Goal: Book appointment/travel/reservation

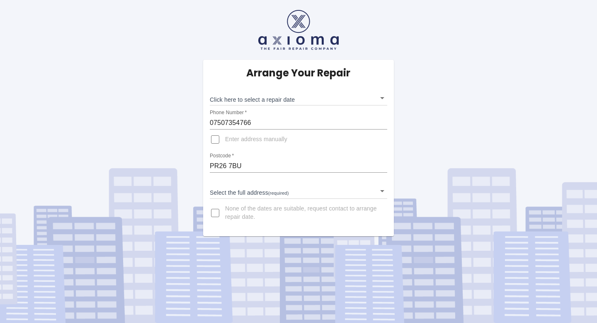
click at [284, 192] on body "Arrange Your Repair Click here to select a repair date ​ Phone Number   * 07507…" at bounding box center [298, 161] width 597 height 323
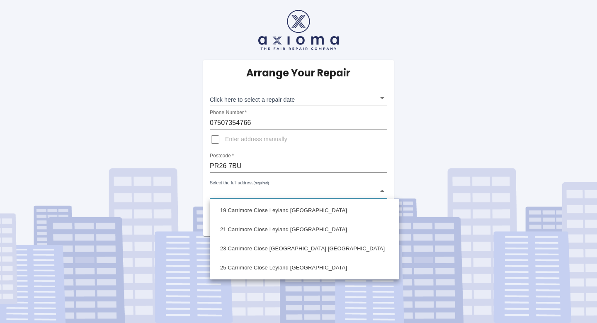
click at [277, 161] on div at bounding box center [298, 161] width 597 height 323
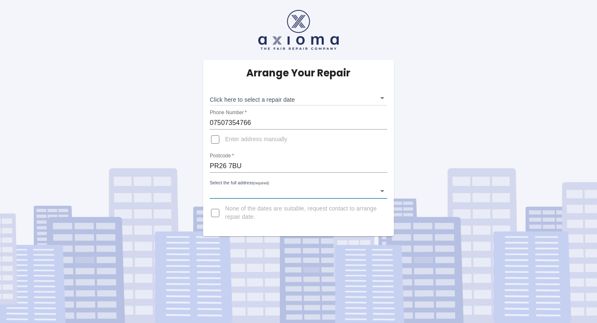
click at [259, 139] on span "Enter address manually" at bounding box center [256, 139] width 62 height 8
click at [225, 139] on input "Enter address manually" at bounding box center [215, 139] width 20 height 20
checkbox input "true"
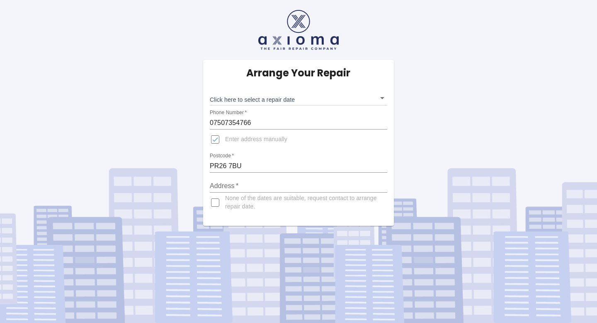
click at [244, 186] on input "Address   *" at bounding box center [299, 185] width 178 height 13
type input "2 Carrimore Close"
click at [302, 165] on input "PR26 7BU" at bounding box center [299, 165] width 178 height 13
click at [369, 209] on span "None of the dates are suitable, request contact to arrange repair date." at bounding box center [303, 202] width 156 height 17
click at [225, 209] on input "None of the dates are suitable, request contact to arrange repair date." at bounding box center [215, 202] width 20 height 20
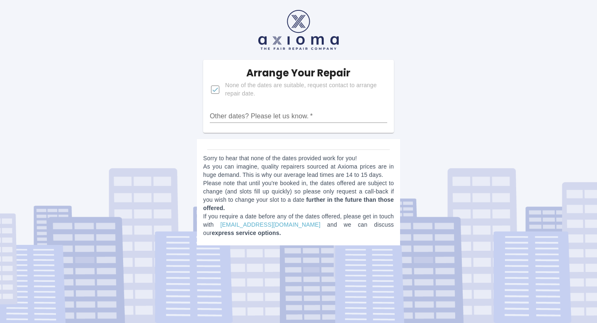
click at [314, 116] on input "Other dates? Please let us know.   *" at bounding box center [299, 115] width 178 height 13
click at [248, 90] on span "None of the dates are suitable, request contact to arrange repair date." at bounding box center [303, 89] width 156 height 17
click at [225, 90] on input "None of the dates are suitable, request contact to arrange repair date." at bounding box center [215, 90] width 20 height 20
checkbox input "false"
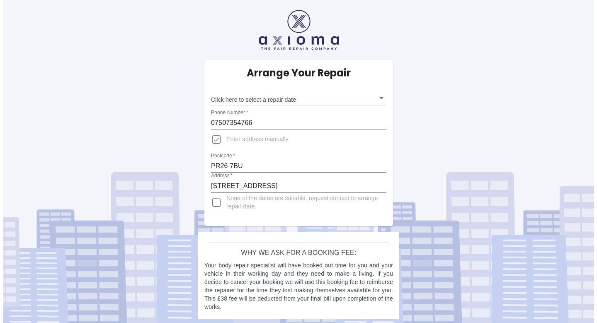
scroll to position [2, 0]
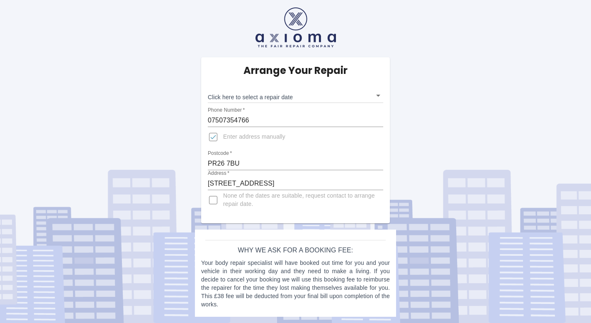
click at [271, 187] on input "2 Carrimore Close" at bounding box center [295, 183] width 175 height 13
click at [417, 194] on div "Arrange Your Repair Click here to select a repair date ​ Phone Number   * 07507…" at bounding box center [295, 160] width 603 height 325
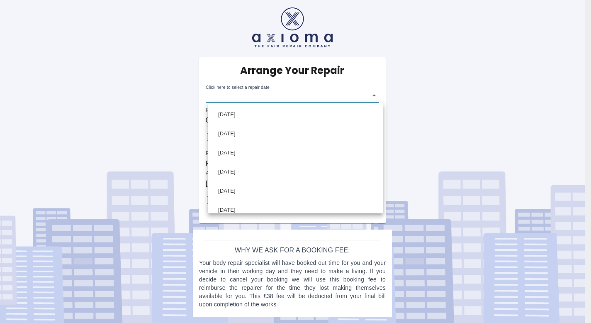
click at [372, 95] on body "Arrange Your Repair Click here to select a repair date ​ Phone Number   * 07507…" at bounding box center [295, 160] width 591 height 325
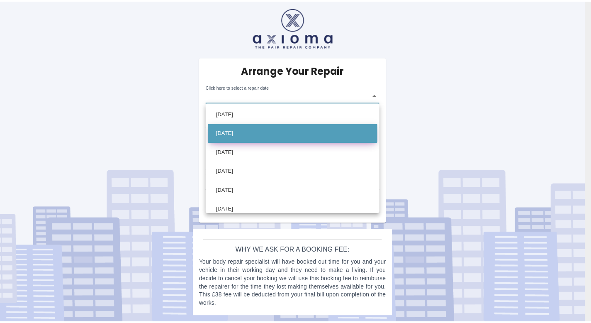
scroll to position [0, 0]
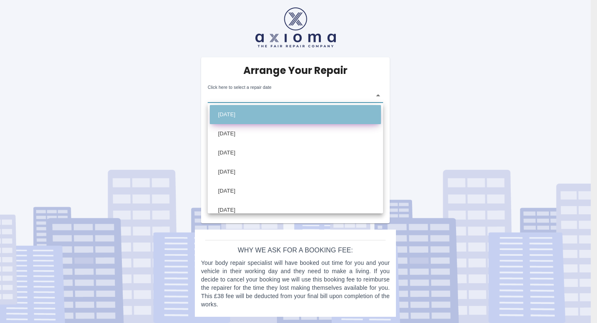
click at [334, 119] on li "Tue Sep 16 2025" at bounding box center [295, 114] width 171 height 19
type input "2025-09-16T00:00:00.000Z"
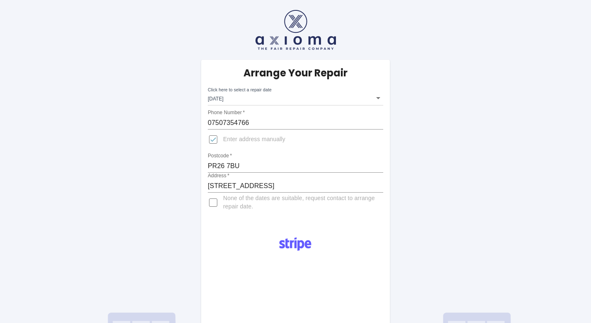
click at [322, 200] on span "None of the dates are suitable, request contact to arrange repair date." at bounding box center [299, 202] width 153 height 17
click at [223, 200] on input "None of the dates are suitable, request contact to arrange repair date." at bounding box center [213, 202] width 20 height 20
checkbox input "true"
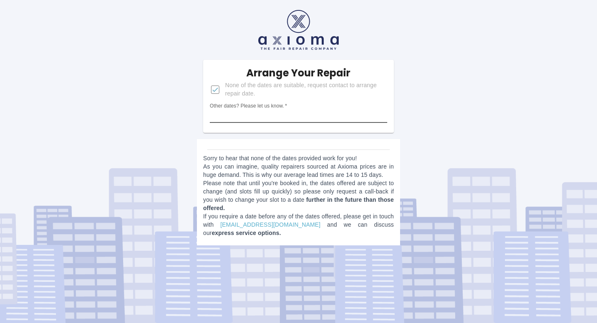
click at [300, 118] on input "Other dates? Please let us know.   *" at bounding box center [299, 115] width 178 height 13
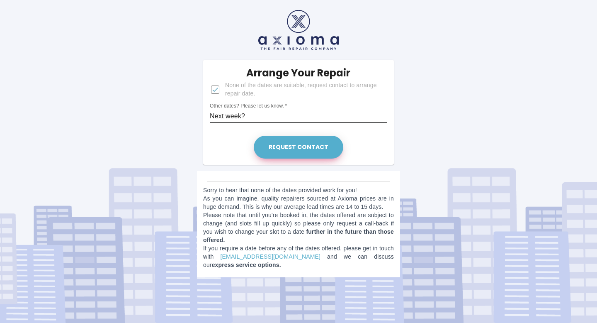
type input "Next week?"
click at [328, 148] on button "Request contact" at bounding box center [299, 147] width 90 height 23
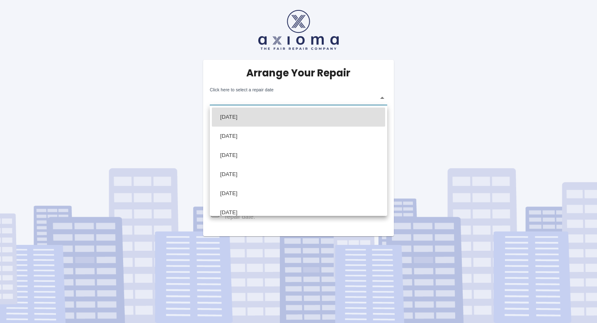
click at [283, 102] on body "Arrange Your Repair Click here to select a repair date ​ Phone Number   * 07507…" at bounding box center [298, 161] width 597 height 323
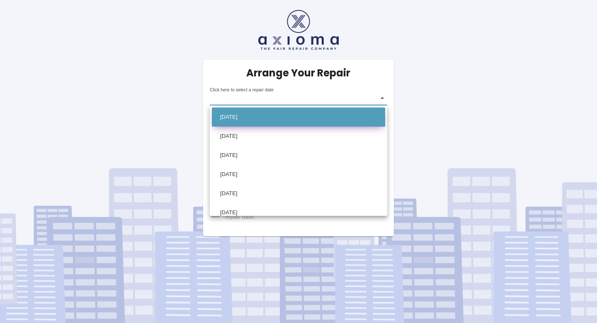
click at [280, 115] on li "[DATE]" at bounding box center [298, 116] width 173 height 19
type input "[DATE]T00:00:00.000Z"
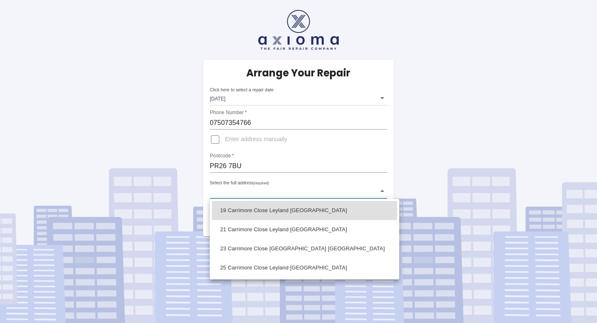
click at [254, 194] on body "Arrange Your Repair Click here to select a repair date [DATE] [DATE]T00:00:00.0…" at bounding box center [298, 161] width 597 height 323
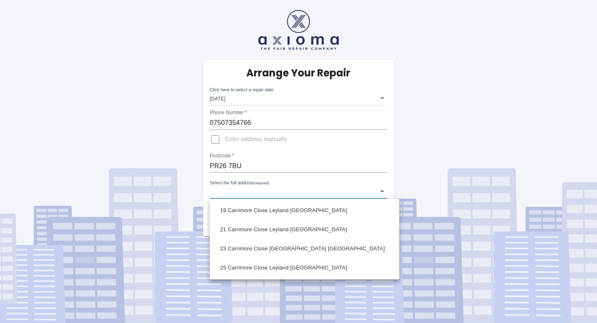
click at [247, 138] on div at bounding box center [298, 161] width 597 height 323
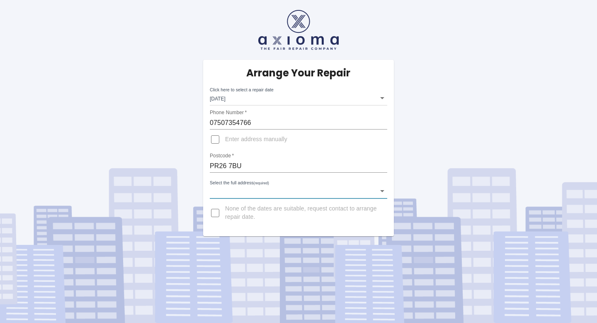
click at [246, 140] on span "Enter address manually" at bounding box center [256, 139] width 62 height 8
click at [225, 140] on input "Enter address manually" at bounding box center [215, 139] width 20 height 20
checkbox input "true"
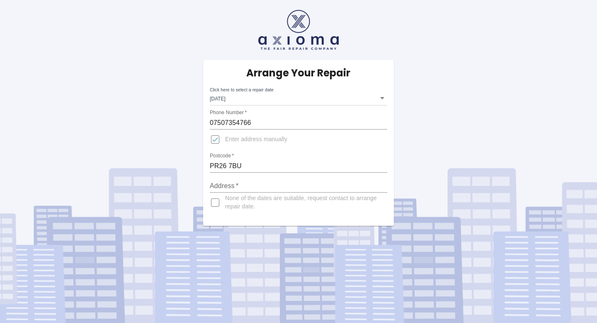
click at [241, 187] on input "Address   *" at bounding box center [299, 185] width 178 height 13
type input "[STREET_ADDRESS]"
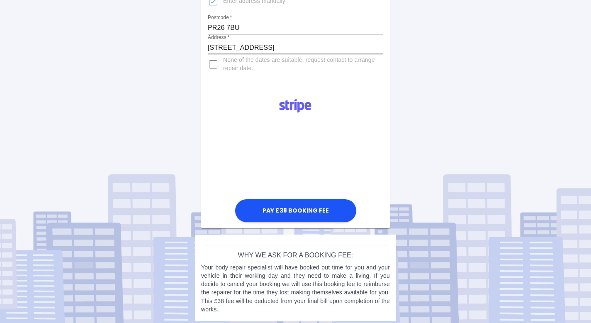
scroll to position [141, 0]
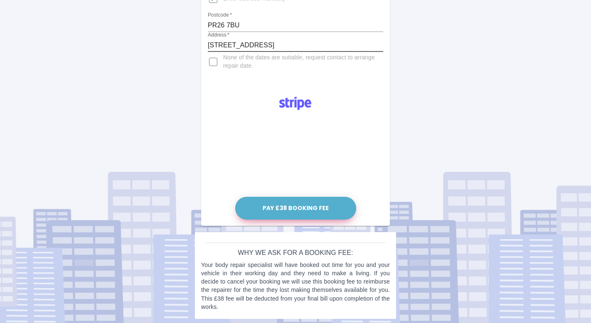
click at [342, 211] on button "Pay £38 Booking Fee" at bounding box center [295, 208] width 121 height 23
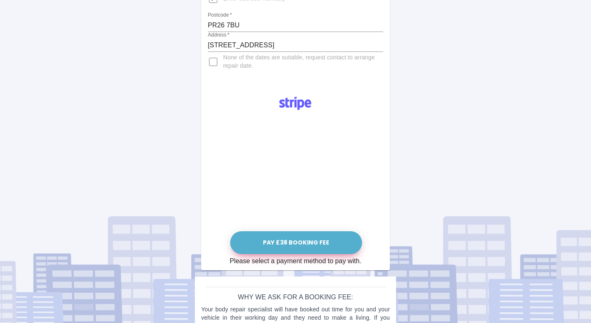
click at [285, 242] on button "Pay £38 Booking Fee" at bounding box center [296, 242] width 132 height 23
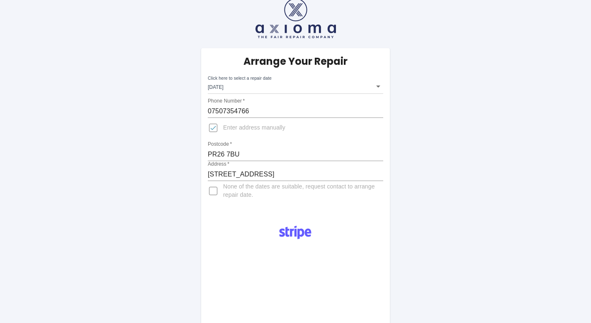
scroll to position [0, 0]
